Goal: Contribute content: Add original content to the website for others to see

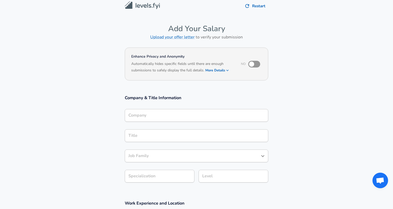
scroll to position [5, 0]
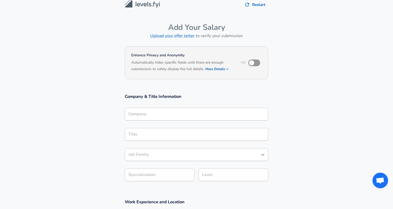
click at [164, 61] on h6 "Automatically hides specific fields until there are enough submissions to safel…" at bounding box center [182, 66] width 103 height 13
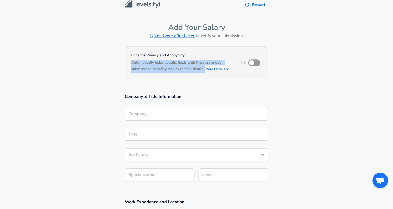
click at [164, 61] on h6 "Automatically hides specific fields until there are enough submissions to safel…" at bounding box center [182, 66] width 103 height 13
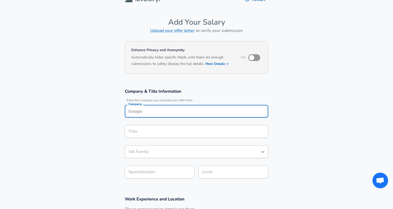
click at [179, 114] on input "Company" at bounding box center [196, 111] width 139 height 8
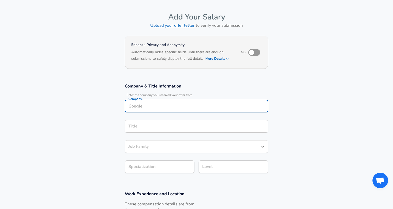
scroll to position [15, 0]
type input "Apple"
click at [171, 129] on input "Title" at bounding box center [196, 127] width 139 height 8
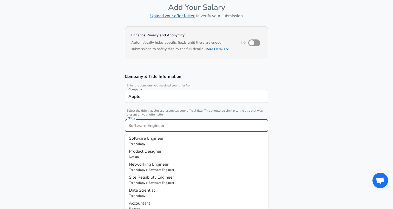
click at [163, 140] on span "Software Engineer" at bounding box center [146, 139] width 35 height 6
type input "Software Engineer"
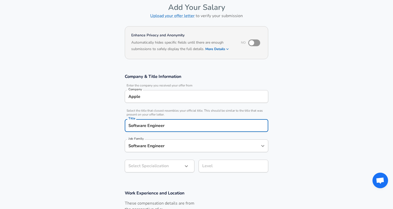
click at [154, 150] on div "Software Engineer Job Family" at bounding box center [196, 146] width 143 height 13
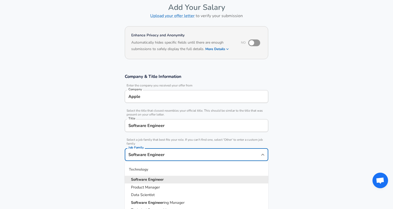
scroll to position [35, 0]
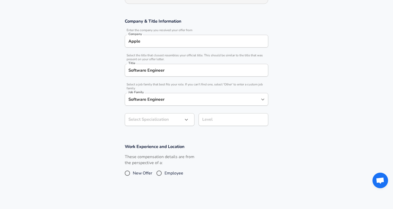
click at [119, 169] on div "Work Experience and Location These compensation details are from the perspectiv…" at bounding box center [196, 163] width 156 height 38
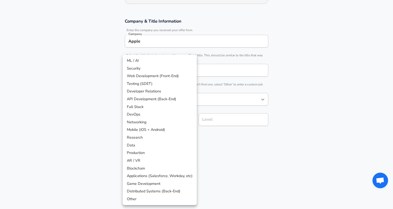
click at [145, 124] on body "Restart Add Your Salary Upload your offer letter to verify your submission Enha…" at bounding box center [196, 24] width 393 height 209
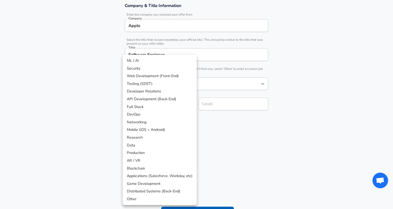
click at [145, 196] on li "Other" at bounding box center [160, 199] width 74 height 8
type input "Other"
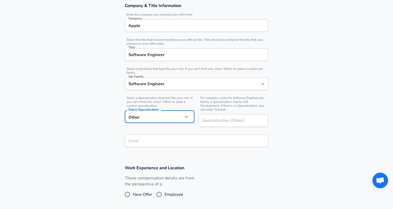
click at [254, 176] on div "These compensation details are from the perspective of a: New Offer Employee" at bounding box center [195, 189] width 148 height 28
click at [183, 137] on input "Level" at bounding box center [196, 141] width 139 height 8
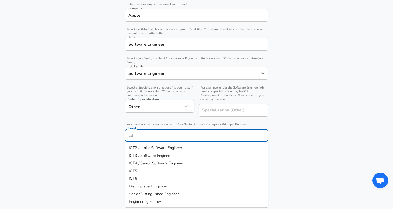
click at [167, 154] on span "ICT3 / Software Engineer" at bounding box center [150, 155] width 43 height 5
type input "ICT3 / Software Engineer"
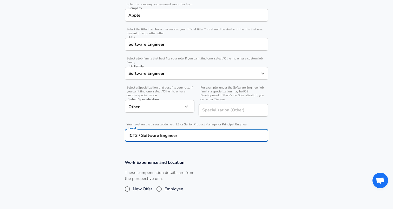
click at [125, 156] on section "Work Experience and Location These compensation details are from the perspectiv…" at bounding box center [196, 180] width 393 height 52
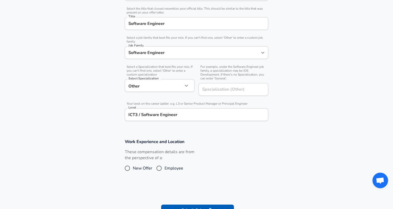
scroll to position [134, 0]
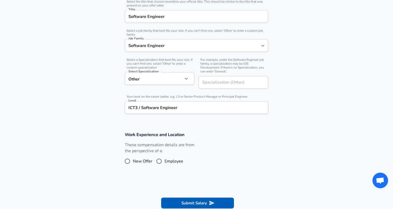
click at [142, 151] on label "These compensation details are from the perspective of a:" at bounding box center [160, 148] width 70 height 12
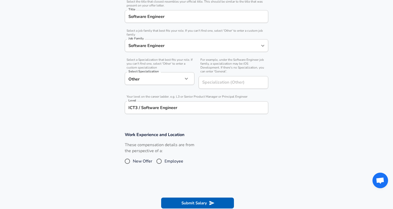
click at [142, 151] on label "These compensation details are from the perspective of a:" at bounding box center [160, 148] width 70 height 12
click at [147, 162] on span "New Offer" at bounding box center [142, 161] width 19 height 6
click at [133, 162] on input "New Offer" at bounding box center [127, 161] width 11 height 8
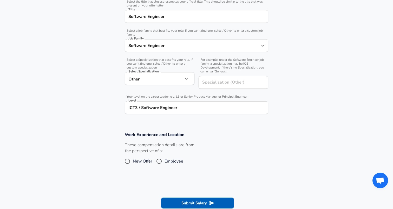
radio input "true"
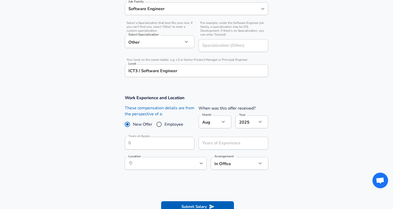
scroll to position [172, 0]
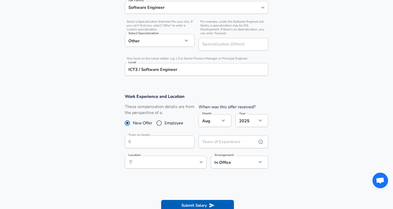
click at [210, 144] on input "Years of Experience" at bounding box center [228, 142] width 58 height 13
type input "2"
click at [204, 183] on section at bounding box center [196, 185] width 393 height 10
click at [194, 166] on div "​ Location" at bounding box center [166, 162] width 82 height 13
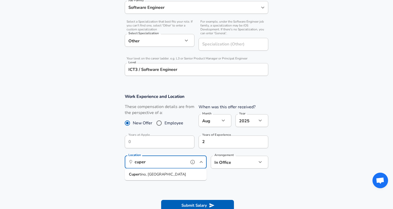
click at [186, 174] on li "[PERSON_NAME], [GEOGRAPHIC_DATA]" at bounding box center [166, 175] width 82 height 8
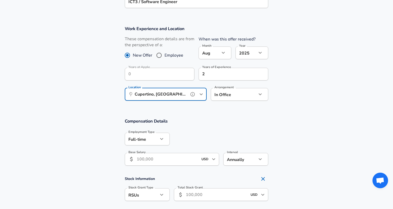
scroll to position [263, 0]
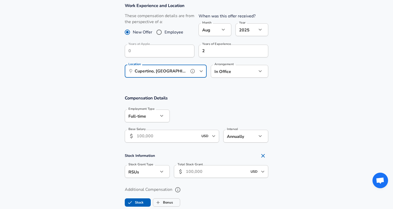
type input "Cupertino, [GEOGRAPHIC_DATA]"
click at [164, 137] on input "Base Salary" at bounding box center [168, 136] width 62 height 13
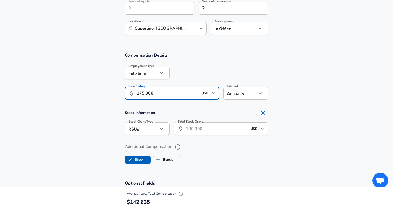
scroll to position [309, 0]
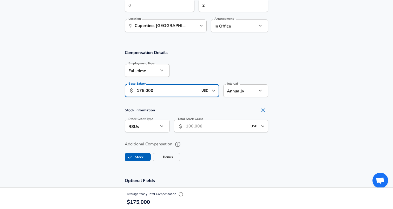
type input "175,000"
click at [194, 129] on input "Total Stock Grant" at bounding box center [217, 126] width 62 height 13
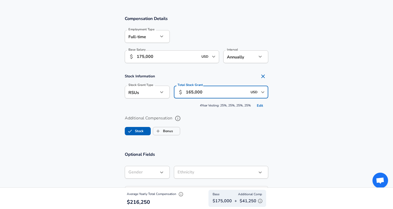
scroll to position [344, 0]
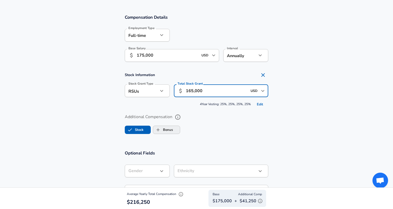
type input "165,000"
click at [179, 129] on span "Bonus" at bounding box center [166, 130] width 27 height 10
checkbox input "true"
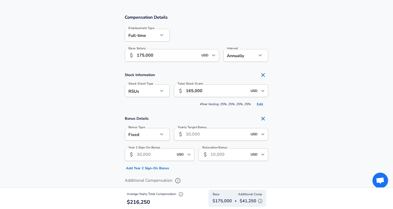
click at [164, 136] on icon "button" at bounding box center [162, 134] width 6 height 6
click at [155, 155] on li "Percentage" at bounding box center [147, 155] width 45 height 8
type input "percentage"
click at [191, 136] on input "Yearly Target Bonus Percent" at bounding box center [215, 134] width 82 height 13
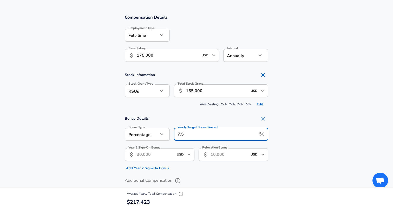
type input "7.5"
click at [298, 137] on section "Bonus Details Bonus Type Percentage percentage Bonus Type Yearly Target Bonus P…" at bounding box center [196, 143] width 393 height 59
click at [159, 157] on input "Year 1 Sign-On Bonus" at bounding box center [155, 154] width 37 height 13
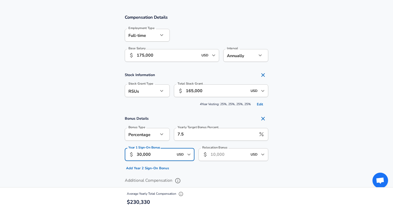
type input "30,000"
click at [78, 147] on section "Bonus Details Bonus Type Percentage percentage Bonus Type Yearly Target Bonus P…" at bounding box center [196, 143] width 393 height 59
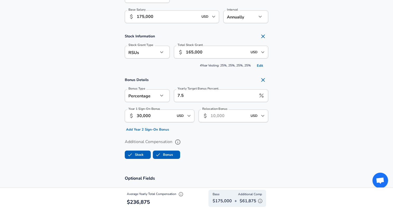
scroll to position [382, 0]
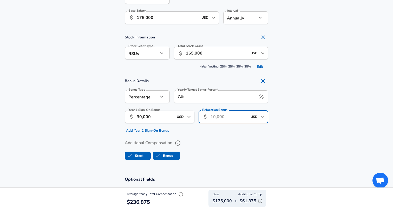
click at [225, 116] on input "Relocation Bonus" at bounding box center [228, 117] width 37 height 13
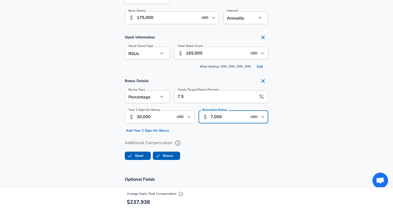
type input "7,000"
click at [93, 136] on section "Additional Compensation Stock Bonus" at bounding box center [196, 149] width 393 height 28
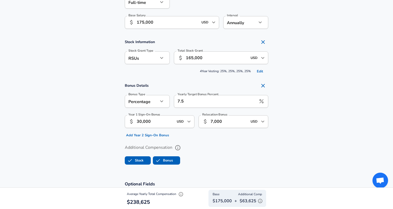
scroll to position [371, 0]
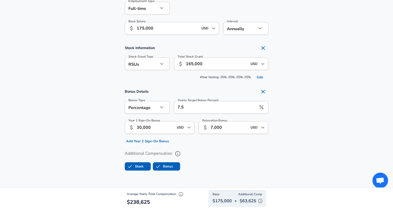
click at [138, 154] on label "Additional Compensation" at bounding box center [196, 153] width 143 height 9
click at [173, 154] on button "Additional Compensation" at bounding box center [177, 153] width 9 height 9
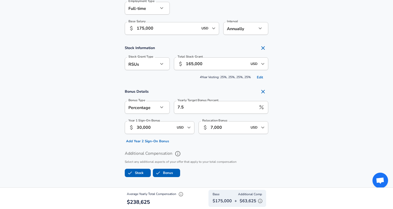
click at [176, 154] on icon "help" at bounding box center [178, 154] width 6 height 6
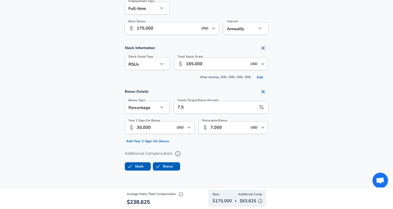
click at [138, 168] on label "Stock" at bounding box center [134, 167] width 18 height 10
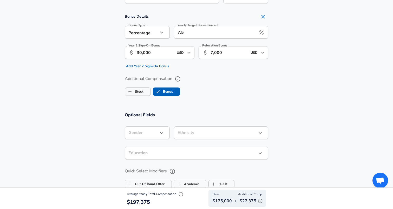
scroll to position [402, 0]
click at [141, 94] on label "Stock" at bounding box center [134, 92] width 18 height 10
checkbox input "true"
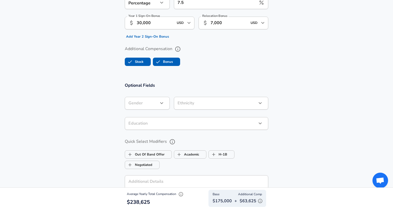
scroll to position [478, 0]
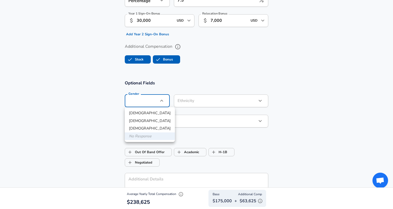
click at [152, 114] on li "[DEMOGRAPHIC_DATA]" at bounding box center [150, 113] width 50 height 8
type input "[DEMOGRAPHIC_DATA]"
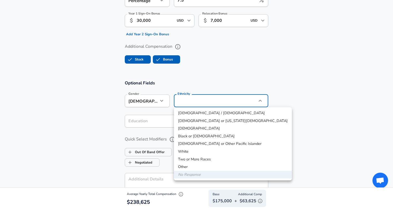
click at [191, 130] on li "[DEMOGRAPHIC_DATA]" at bounding box center [233, 129] width 118 height 8
type input "[DEMOGRAPHIC_DATA]"
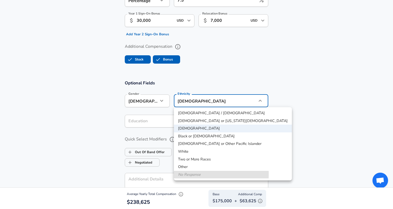
click at [188, 174] on li "No Response" at bounding box center [233, 175] width 118 height 8
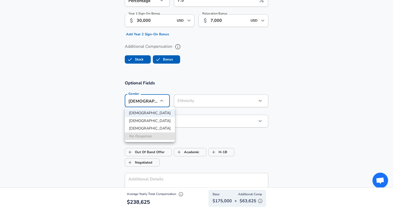
click at [150, 137] on li "No Response" at bounding box center [150, 137] width 50 height 8
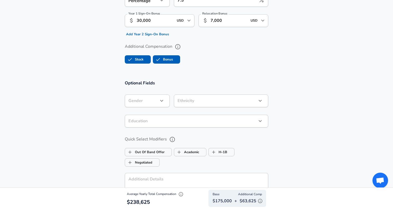
click at [113, 135] on section "Optional Fields Gender ​ Gender Ethnicity ​ Ethnicity Education ​ Education Qui…" at bounding box center [196, 164] width 393 height 181
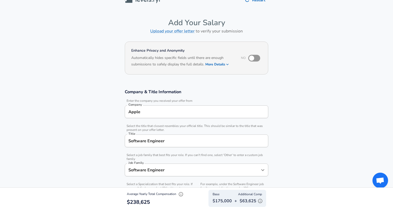
scroll to position [0, 0]
